Goal: Task Accomplishment & Management: Use online tool/utility

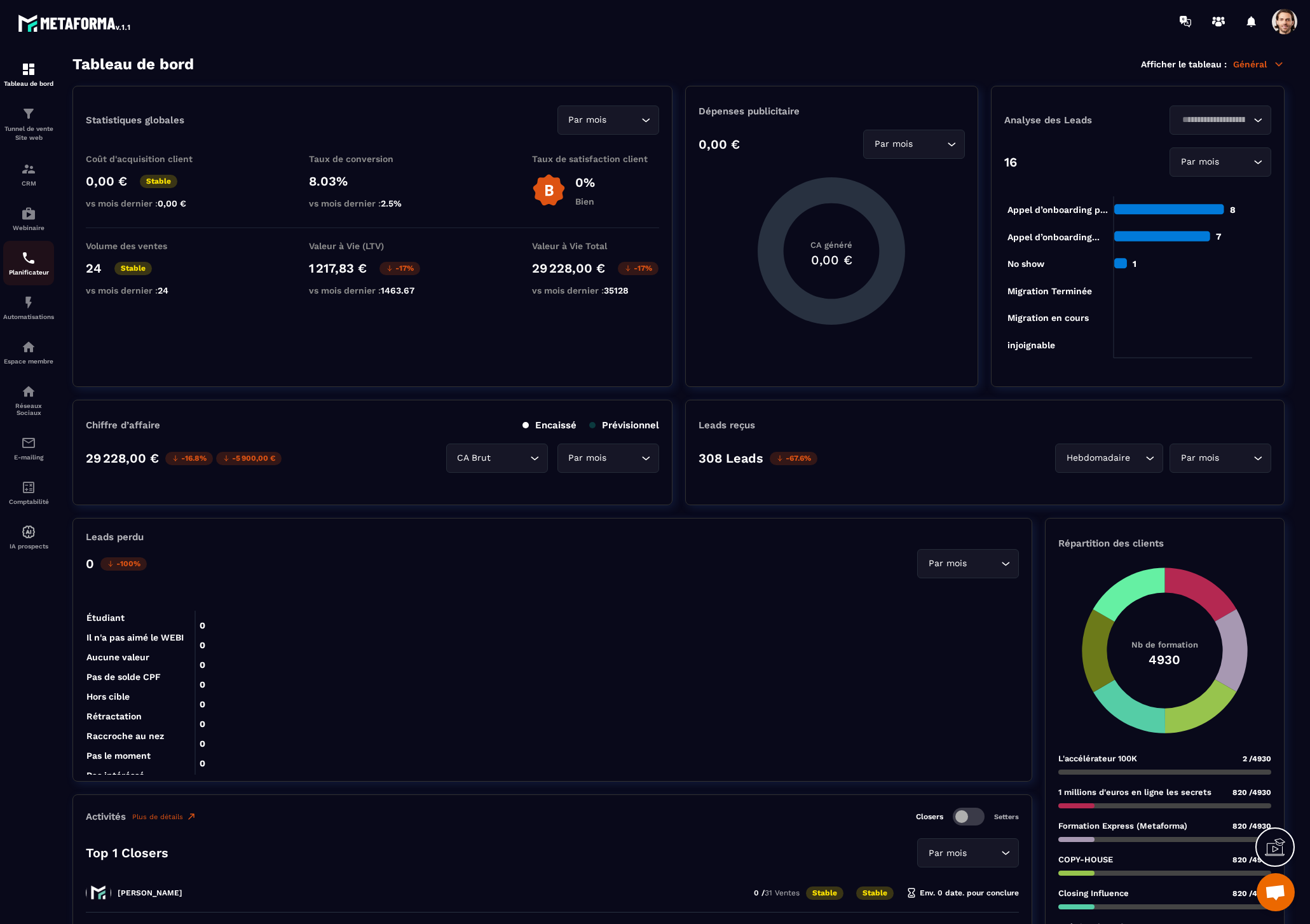
click at [50, 267] on div "Planificateur" at bounding box center [29, 263] width 51 height 25
click at [40, 130] on p "Tunnel de vente Site web" at bounding box center [29, 134] width 51 height 18
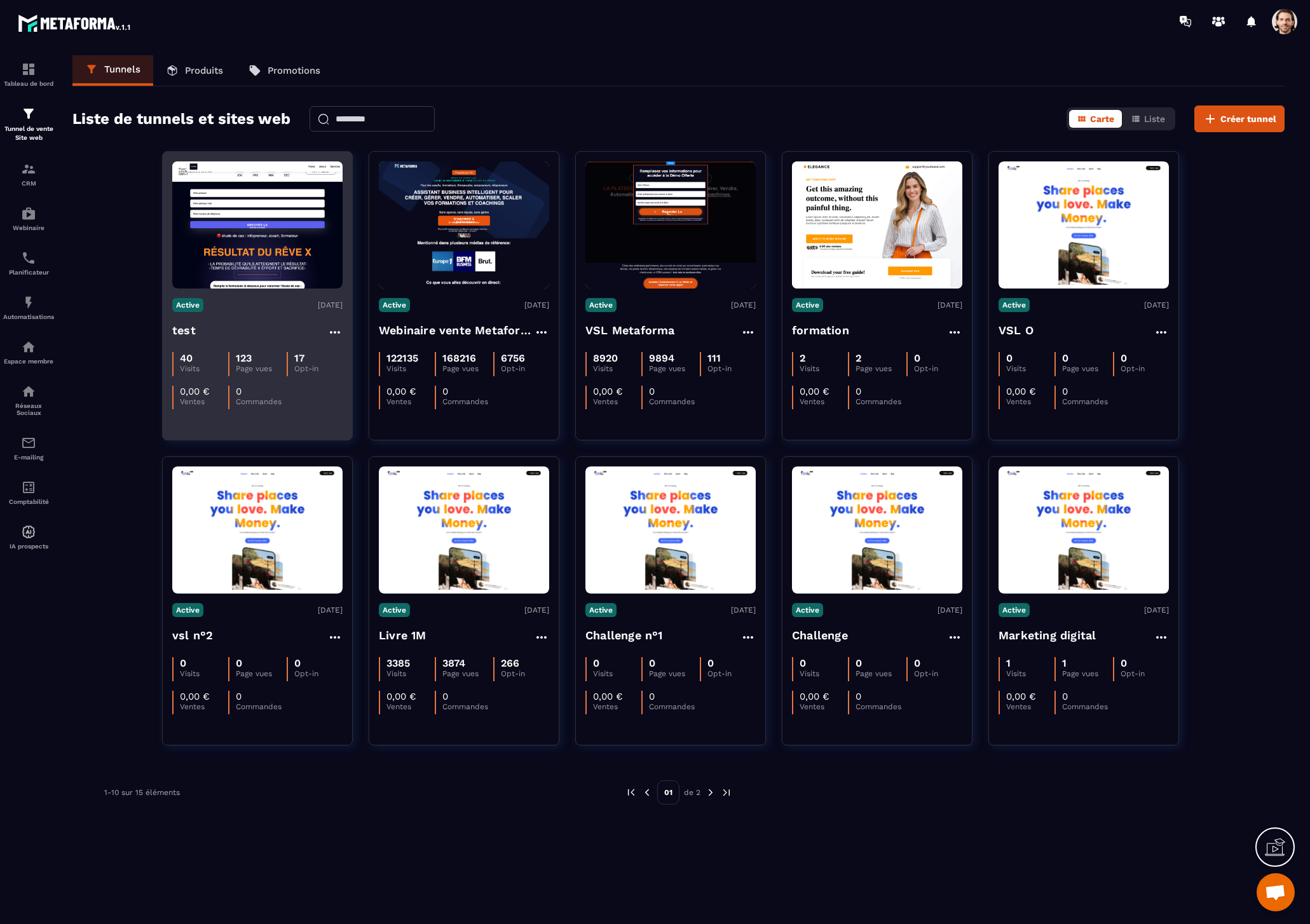
click at [182, 332] on h4 "test" at bounding box center [184, 331] width 23 height 18
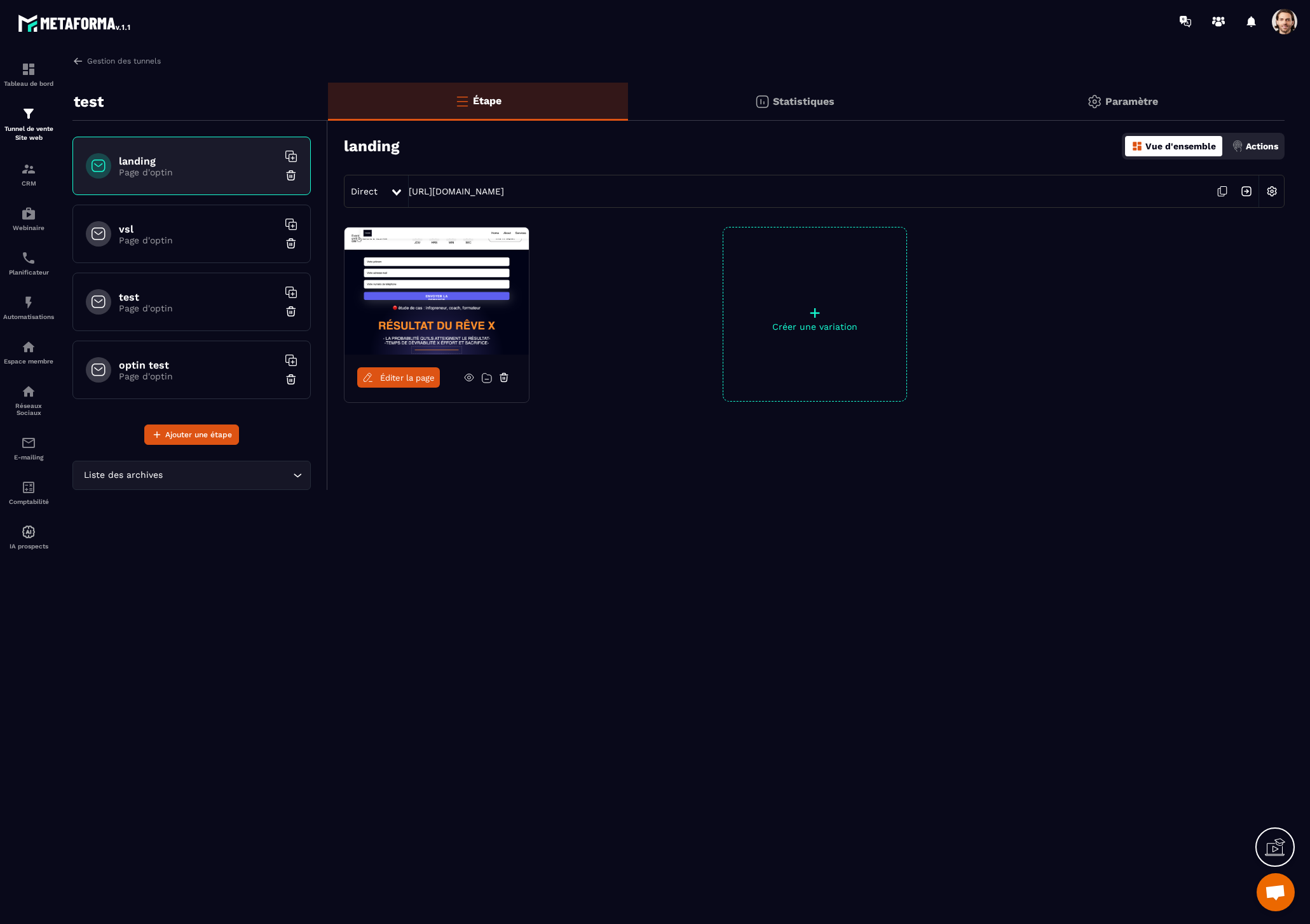
click at [406, 378] on span "Éditer la page" at bounding box center [407, 378] width 55 height 10
